Goal: Task Accomplishment & Management: Use online tool/utility

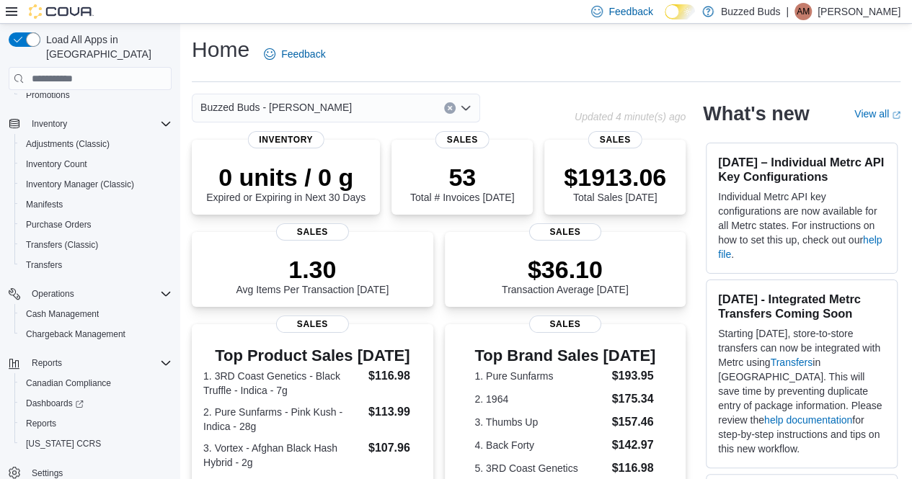
scroll to position [164, 0]
click at [80, 260] on div "Inventory Adjustments (Classic) Inventory Count Inventory Manager (Classic) Man…" at bounding box center [90, 193] width 163 height 167
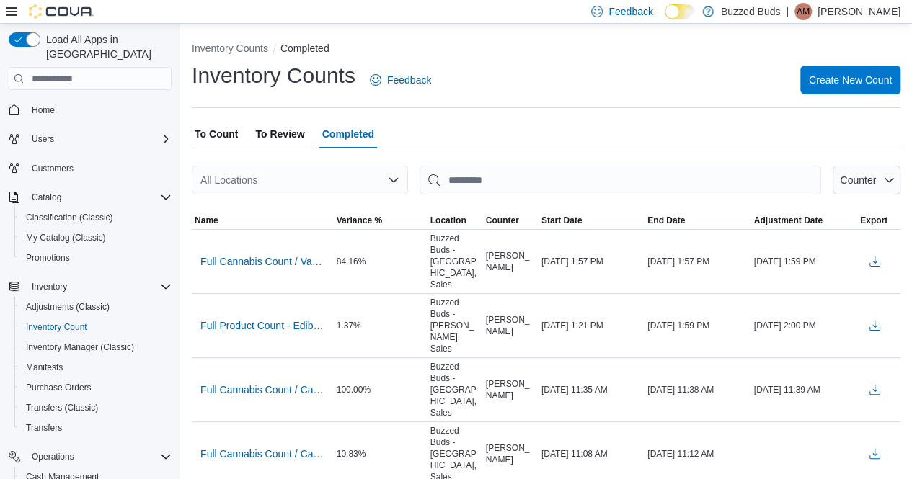
scroll to position [130, 0]
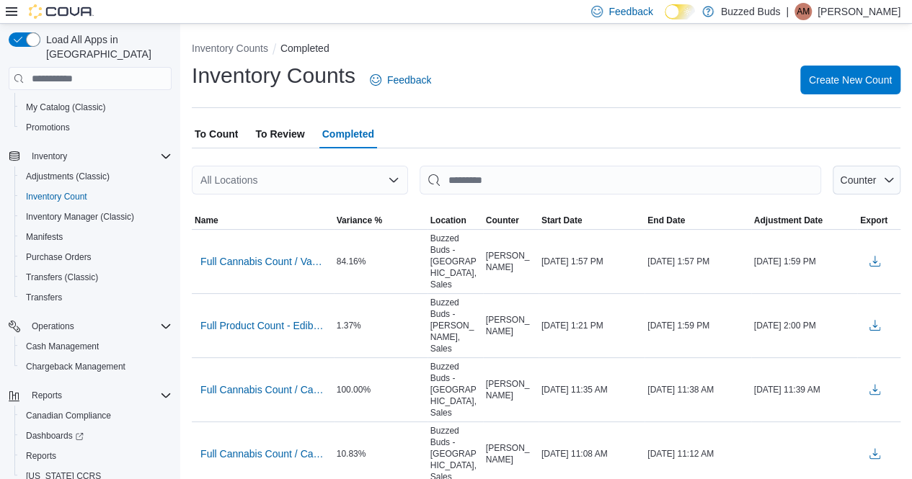
click at [232, 134] on span "To Count" at bounding box center [216, 134] width 43 height 29
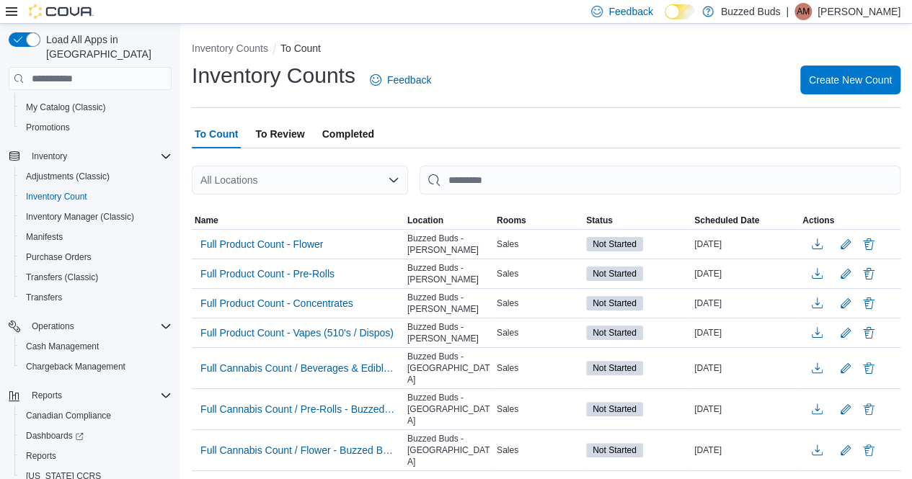
click at [263, 178] on div "All Locations" at bounding box center [300, 180] width 216 height 29
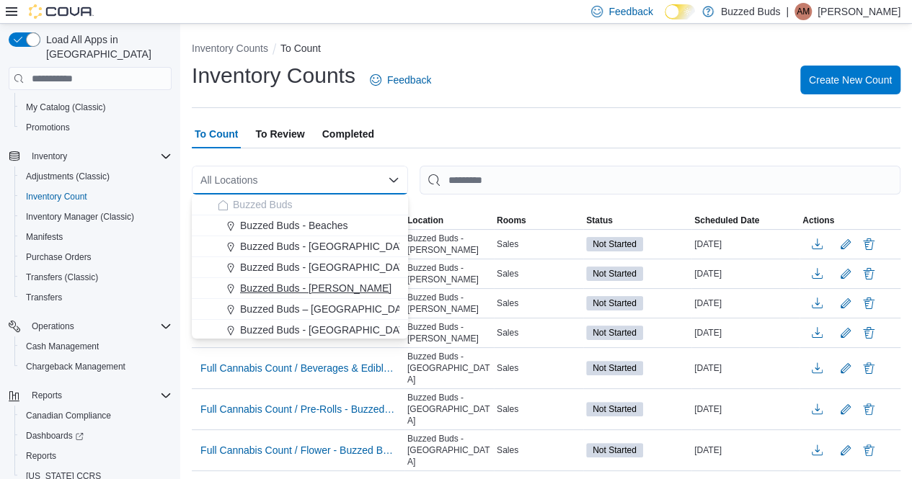
click at [303, 291] on span "Buzzed Buds - [PERSON_NAME]" at bounding box center [315, 288] width 151 height 14
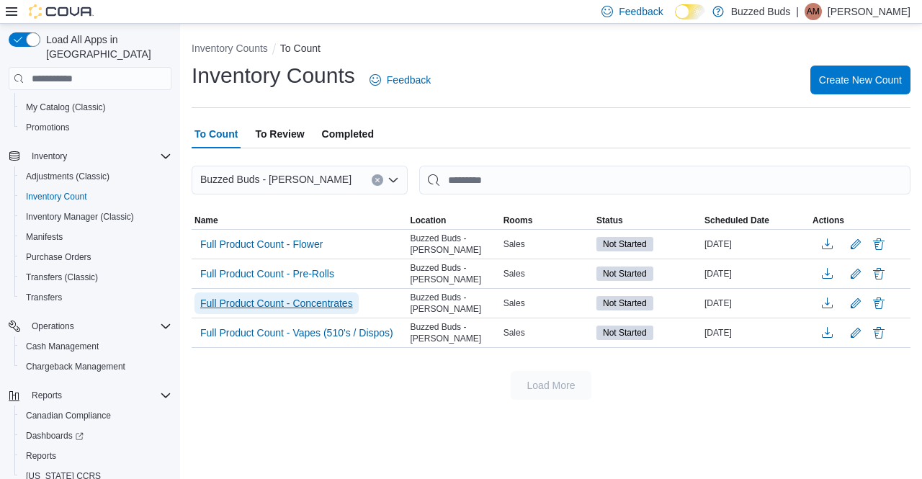
click at [303, 293] on span "Full Product Count - Concentrates" at bounding box center [276, 304] width 153 height 22
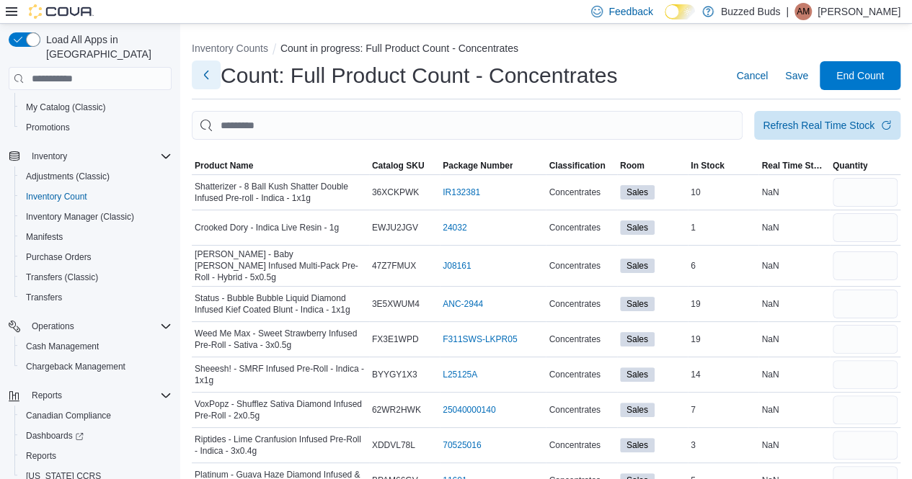
click at [212, 76] on button "Next" at bounding box center [206, 75] width 29 height 29
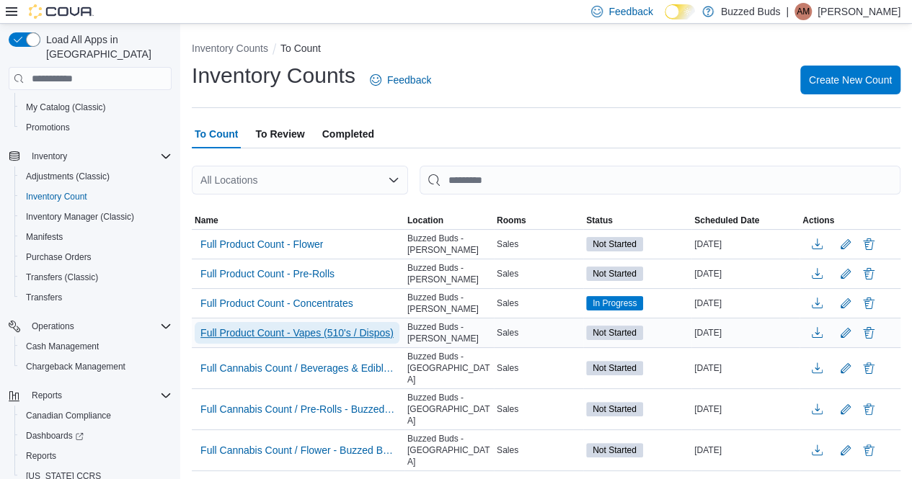
click at [311, 336] on span "Full Product Count - Vapes (510's / Dispos)" at bounding box center [296, 333] width 193 height 14
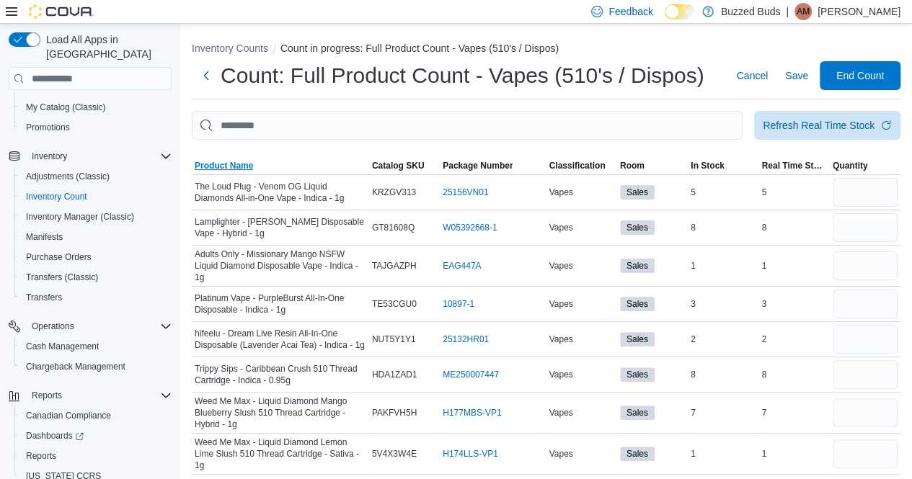
click at [221, 171] on span "Product Name" at bounding box center [224, 166] width 58 height 12
